Goal: Information Seeking & Learning: Learn about a topic

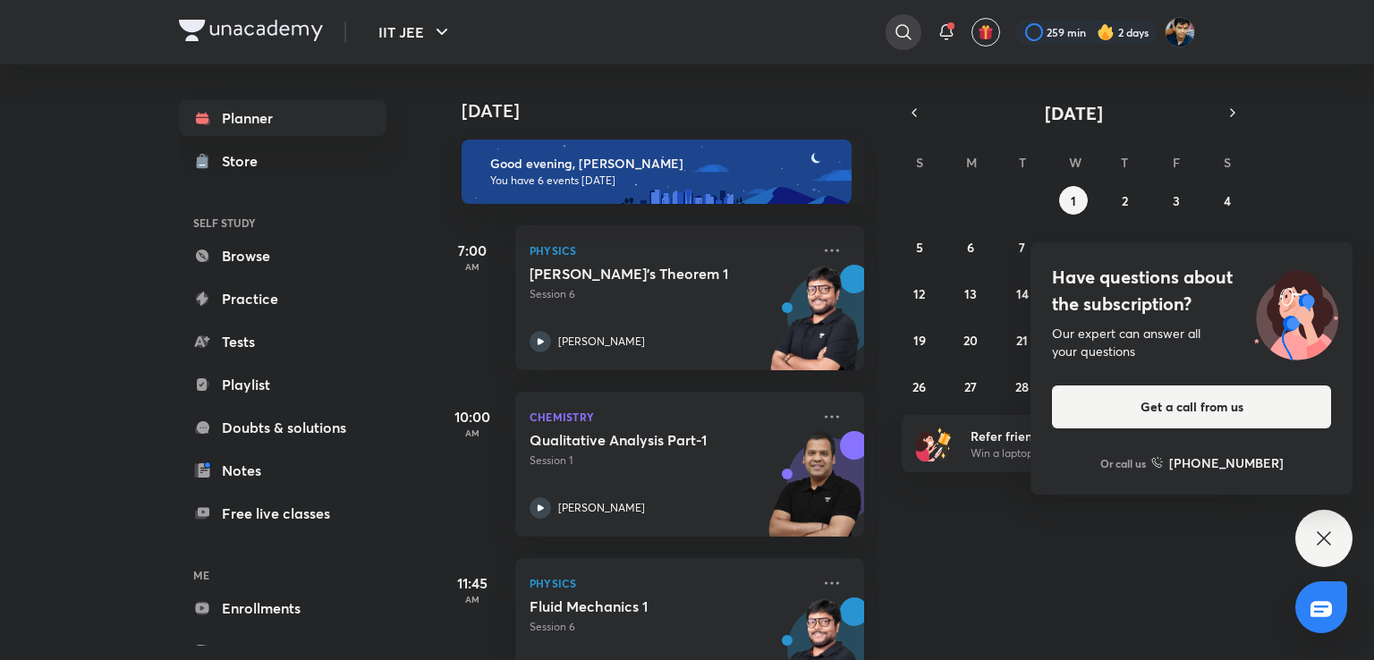
click at [898, 31] on icon at bounding box center [903, 31] width 21 height 21
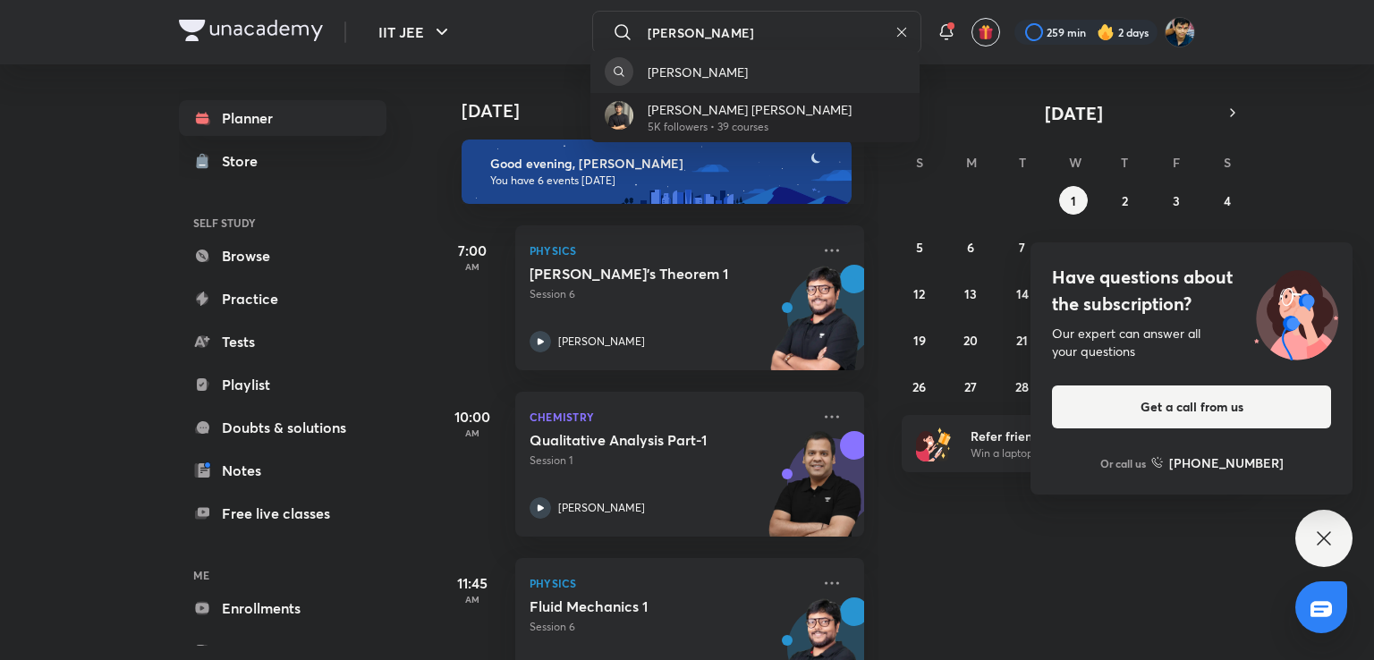
type input "aditya kumar"
click at [762, 108] on p "Aditya Kumar Jha" at bounding box center [750, 109] width 204 height 19
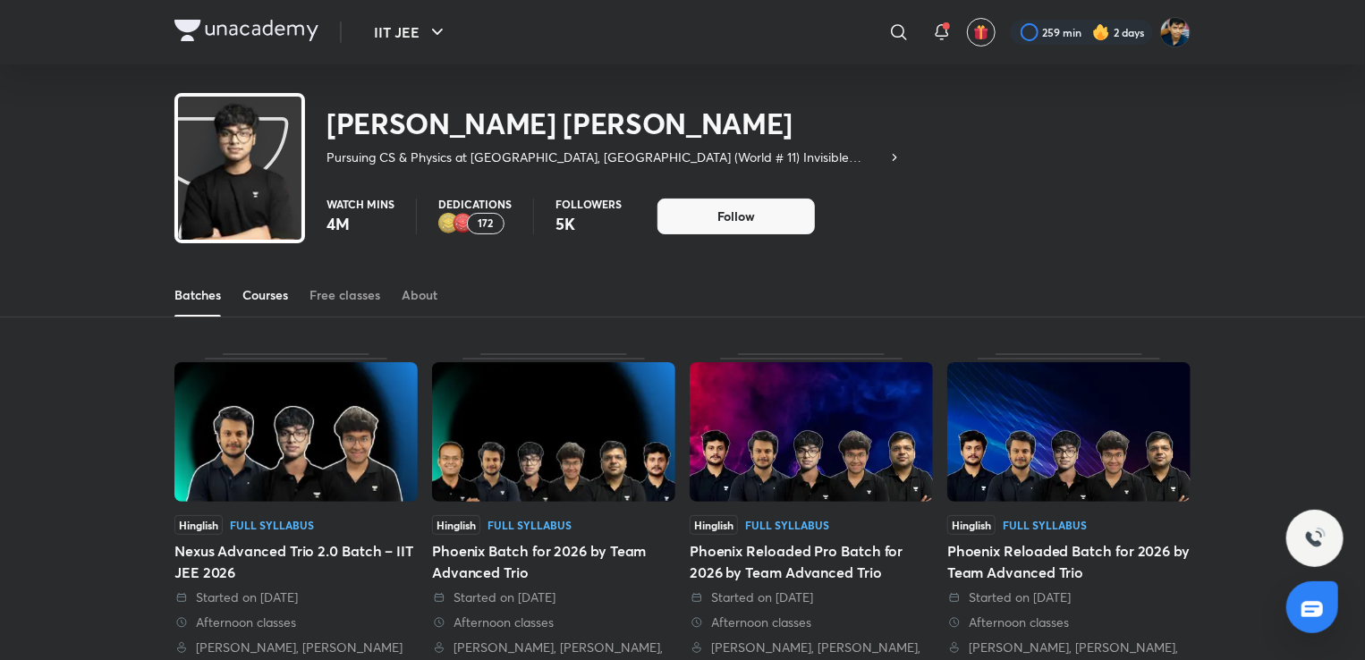
click at [278, 287] on div "Courses" at bounding box center [265, 295] width 46 height 18
click at [268, 308] on link "Courses" at bounding box center [265, 295] width 46 height 43
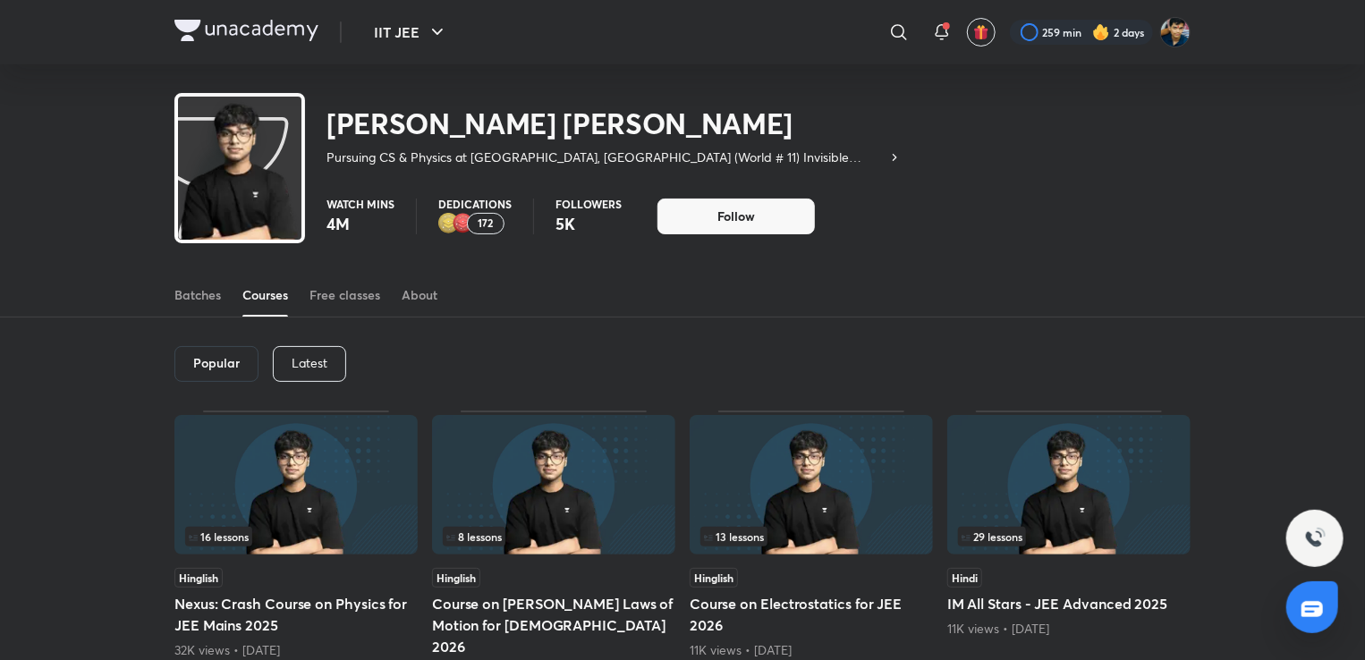
click at [286, 355] on div "Latest" at bounding box center [309, 364] width 73 height 36
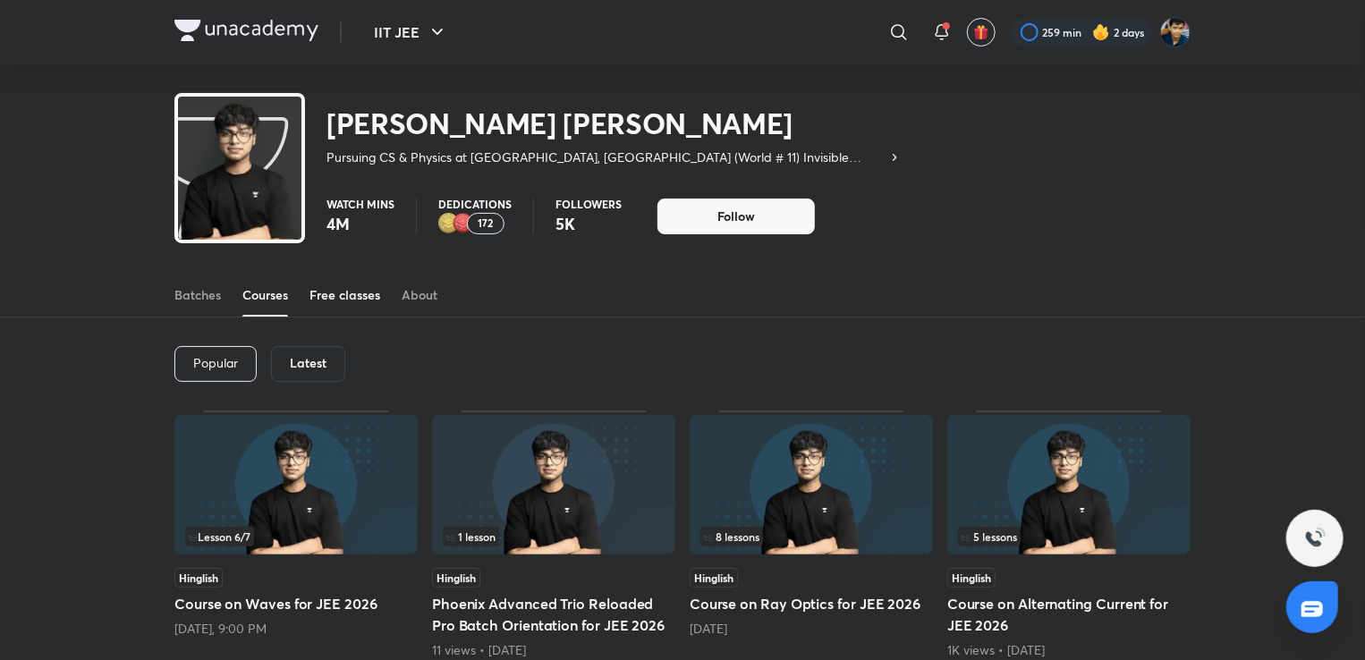
click at [321, 276] on link "Free classes" at bounding box center [345, 295] width 71 height 43
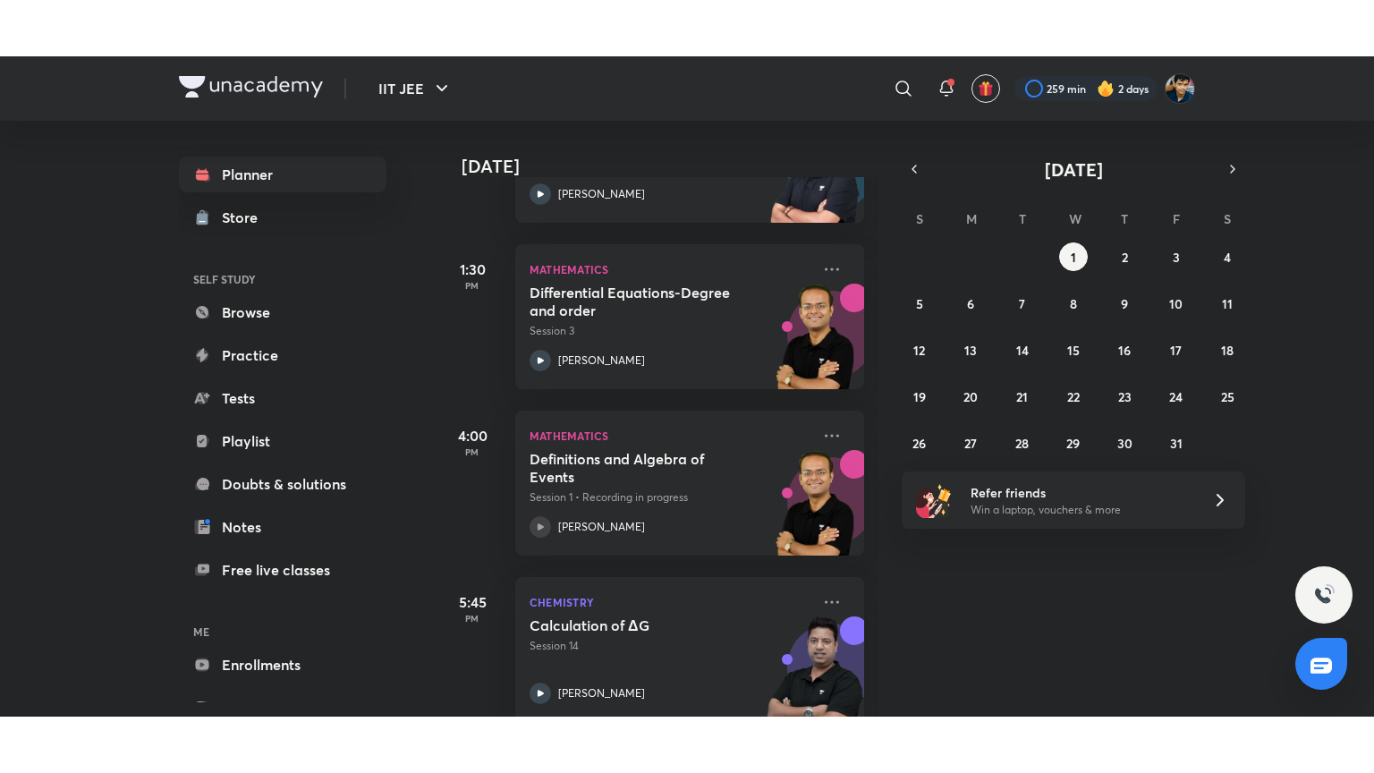
scroll to position [570, 0]
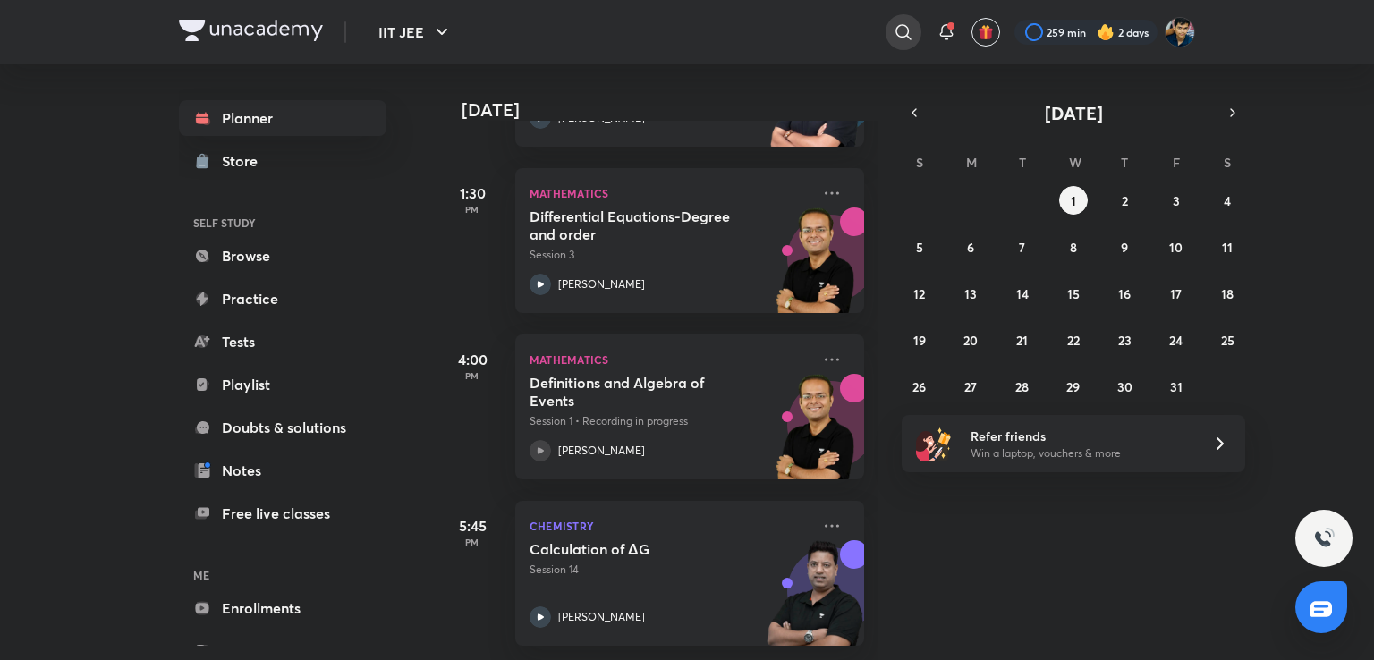
click at [912, 29] on div at bounding box center [904, 32] width 36 height 36
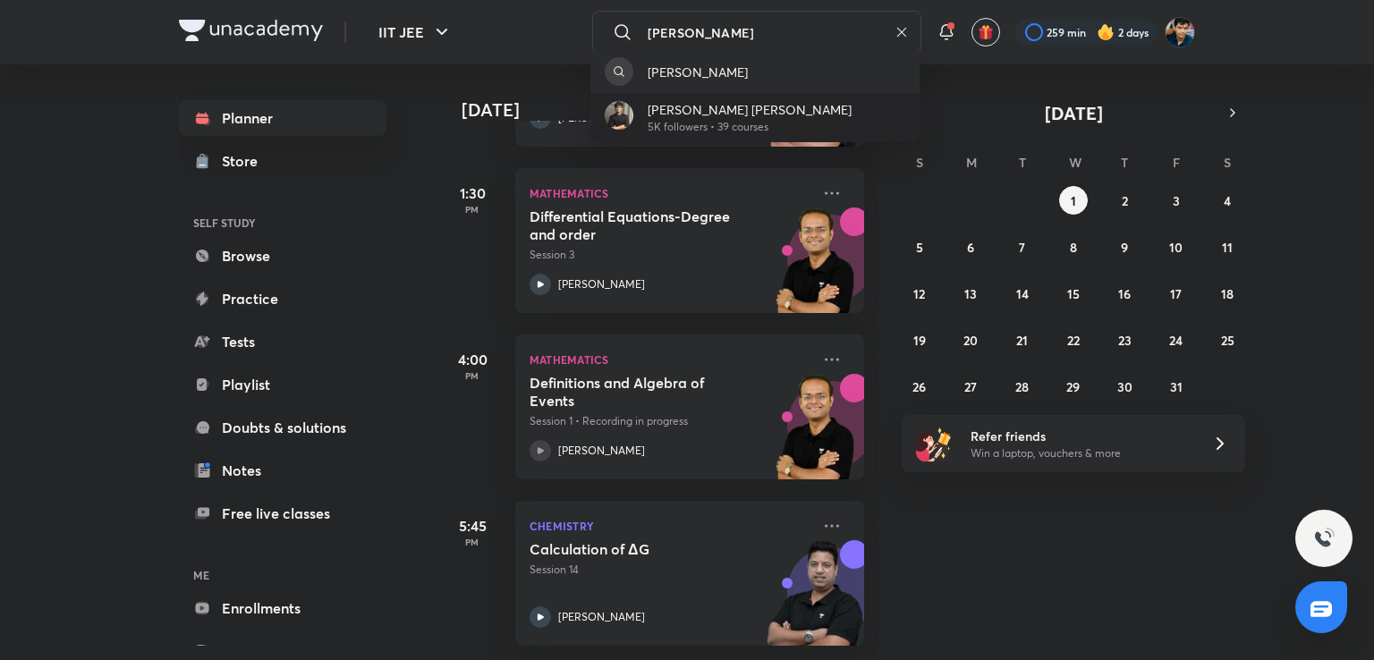
type input "aditya kum"
click at [786, 117] on div "Aditya Kumar Jha 5K followers • 39 courses" at bounding box center [754, 117] width 329 height 49
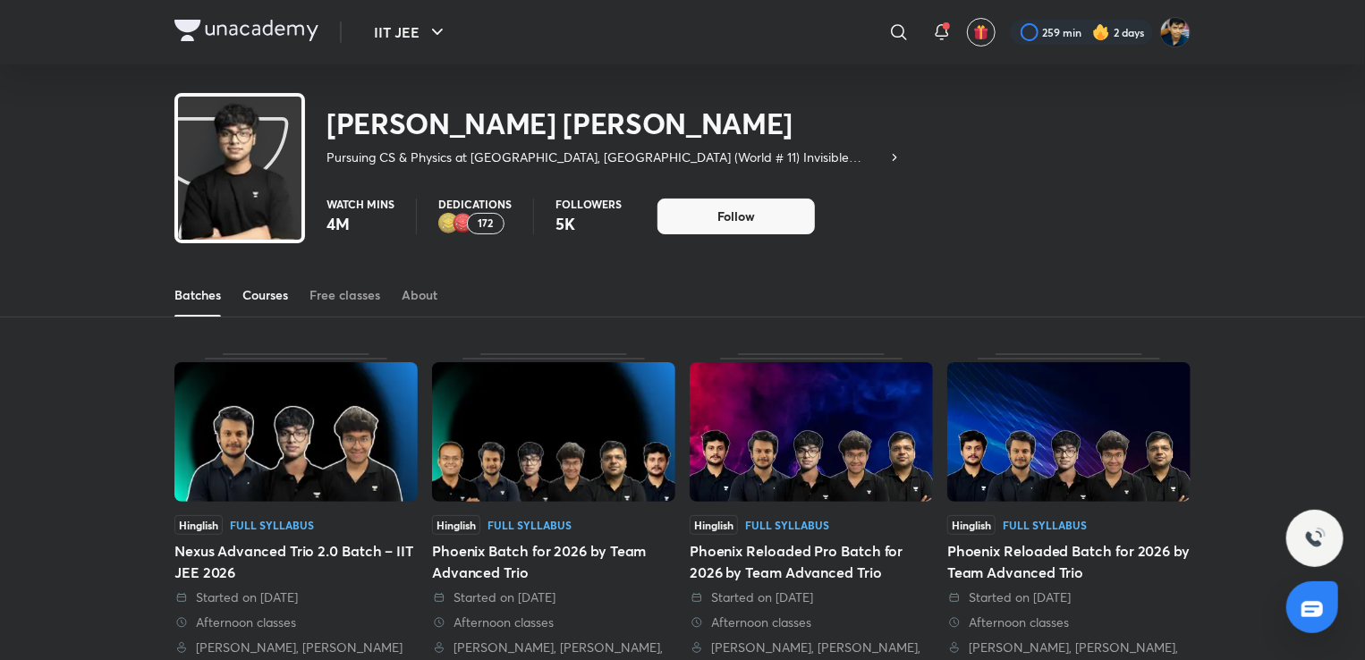
click at [279, 295] on div "Courses" at bounding box center [265, 295] width 46 height 18
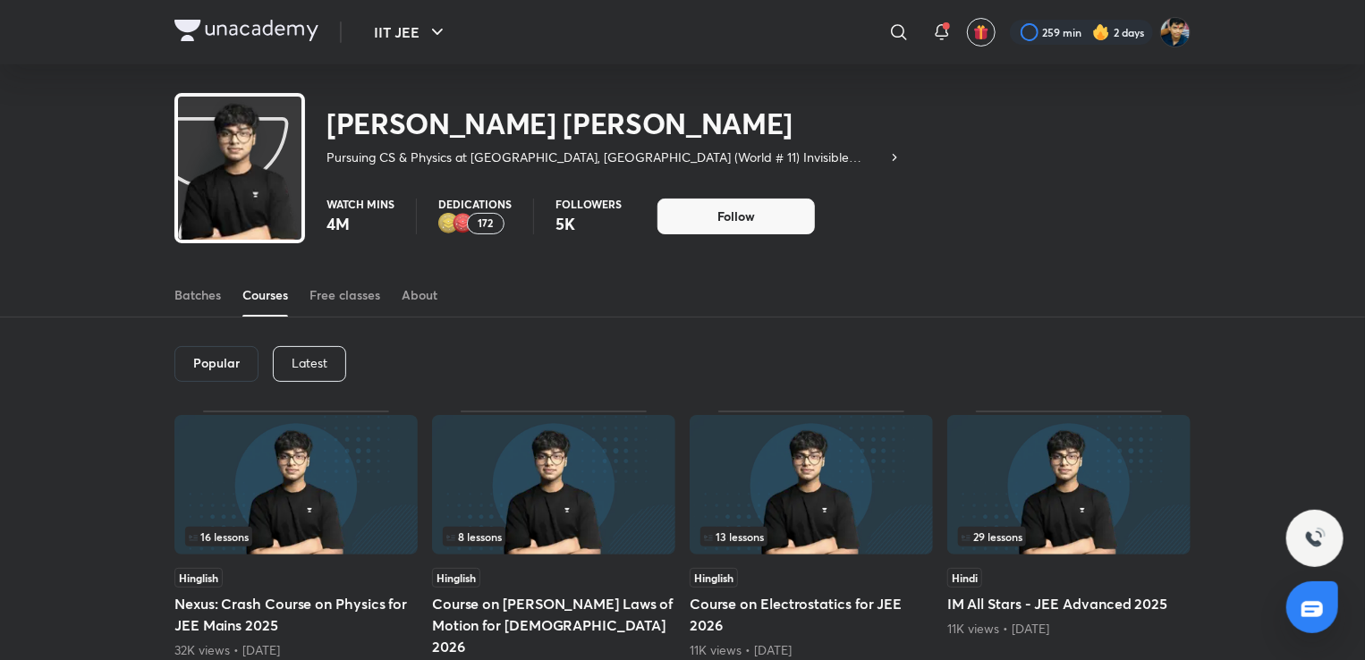
click at [329, 355] on div "Latest" at bounding box center [309, 364] width 73 height 36
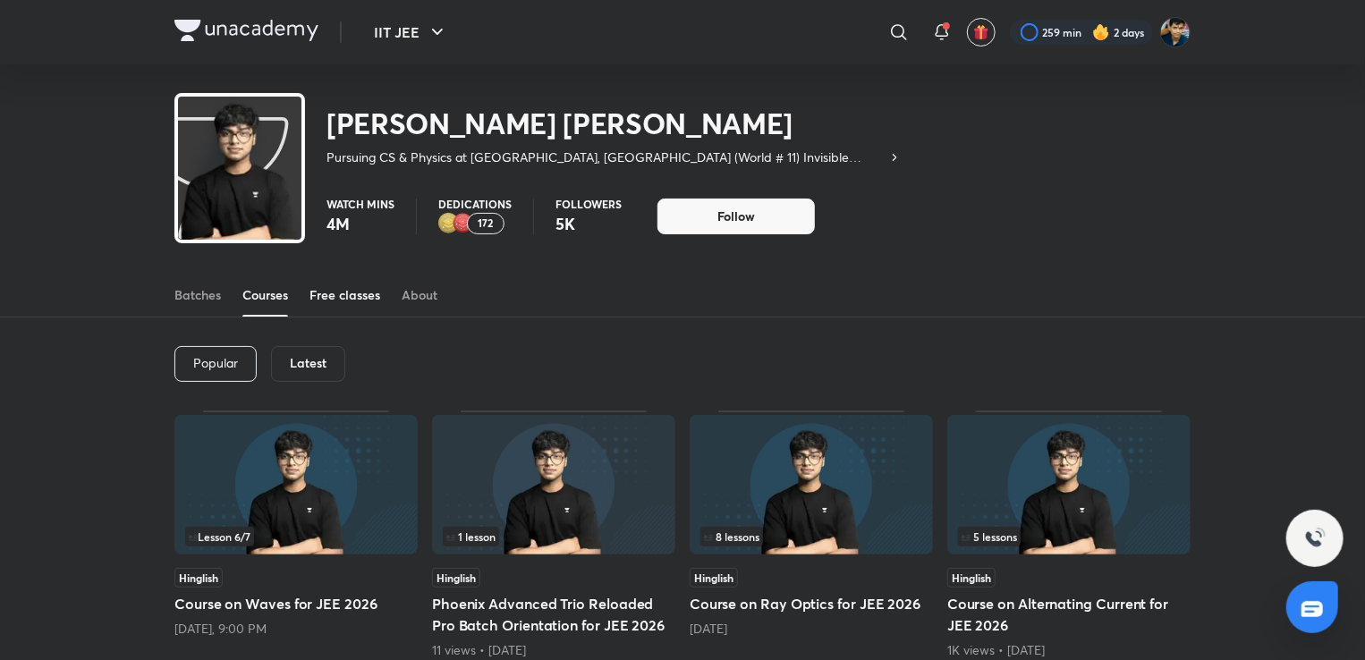
click at [333, 302] on div "Free classes" at bounding box center [345, 295] width 71 height 18
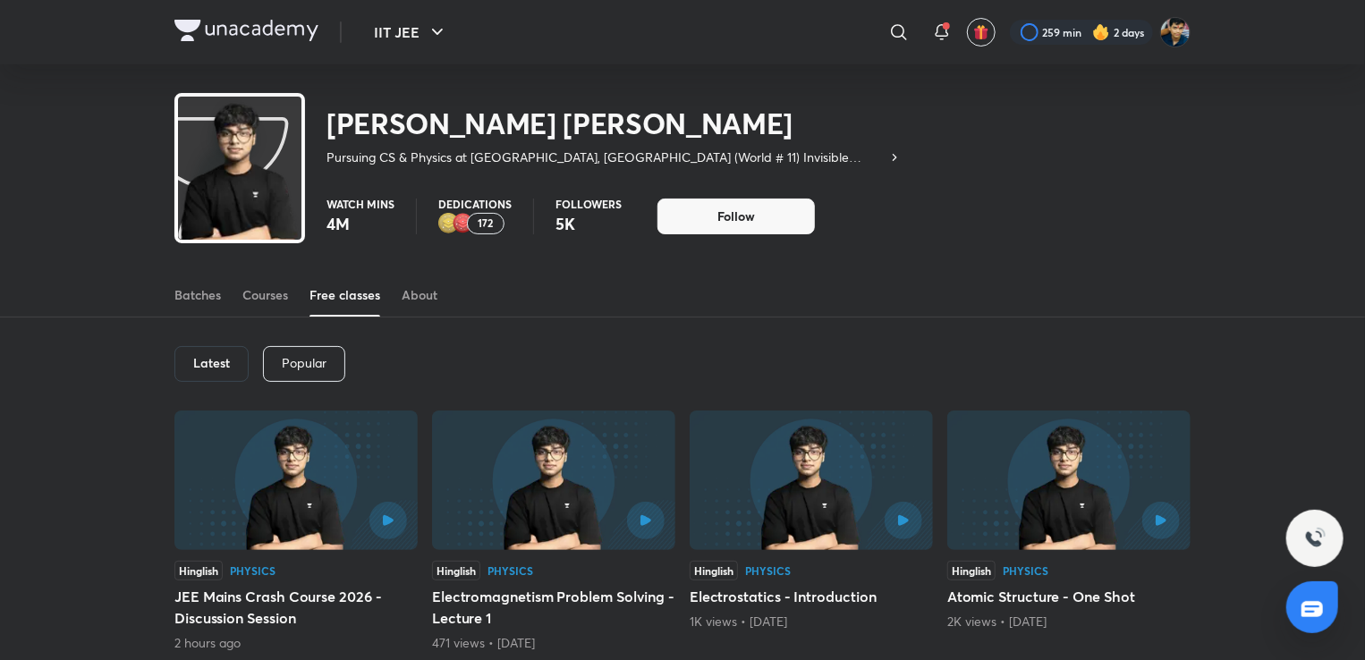
click at [307, 461] on img at bounding box center [295, 481] width 243 height 140
